Goal: Information Seeking & Learning: Find specific page/section

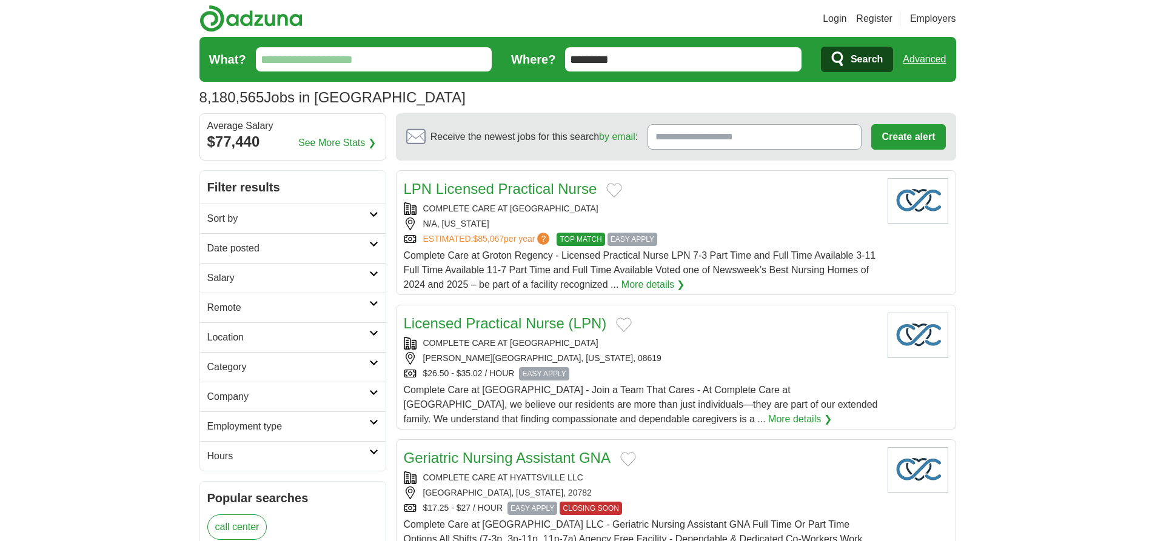
type input "********"
click at [924, 59] on link "Advanced" at bounding box center [924, 59] width 43 height 24
